Goal: Task Accomplishment & Management: Use online tool/utility

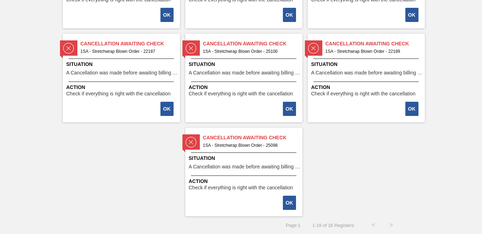
scroll to position [196, 0]
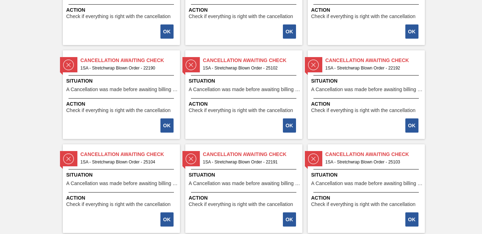
drag, startPoint x: 482, startPoint y: 5, endPoint x: 460, endPoint y: 177, distance: 174.1
click at [460, 177] on div "Cancellation Awaiting Check 1SA - Stretchwrap Blown Order - 25101 Situation A C…" at bounding box center [241, 139] width 482 height 564
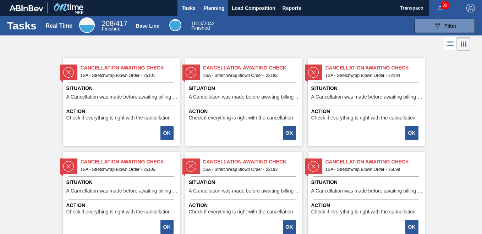
click at [213, 9] on span "Planning" at bounding box center [214, 8] width 21 height 9
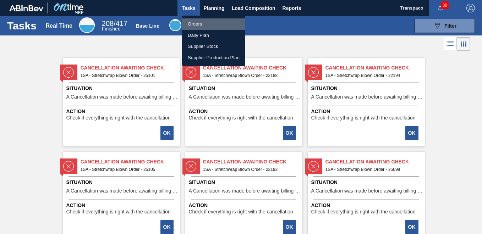
click at [202, 27] on li "Orders" at bounding box center [213, 23] width 63 height 11
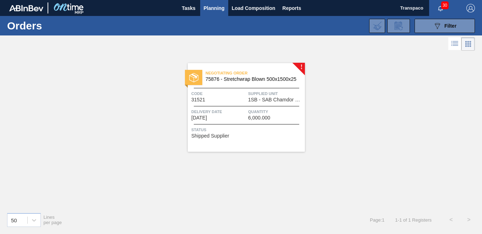
click at [266, 103] on div "Negotiating Order 75876 - Stretchwrap Blown 500x1500x25 Code 31521 Supplied Uni…" at bounding box center [246, 107] width 117 height 89
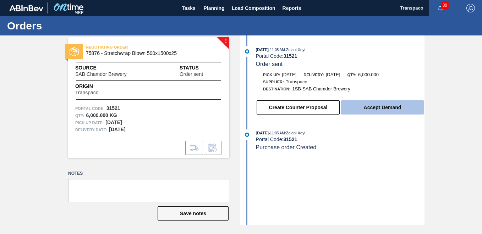
click at [385, 107] on button "Accept Demand" at bounding box center [382, 107] width 83 height 14
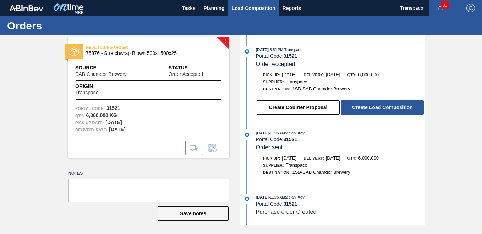
click at [269, 10] on span "Load Composition" at bounding box center [254, 8] width 44 height 9
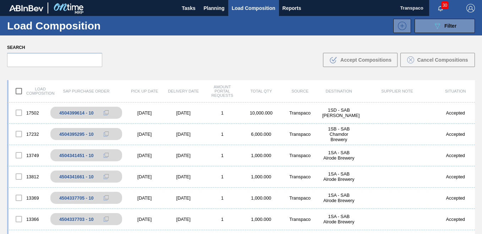
click at [478, 231] on div "Load composition SAP Purchase Order Pick up Date Delivery Date Amount Portal Re…" at bounding box center [241, 179] width 482 height 211
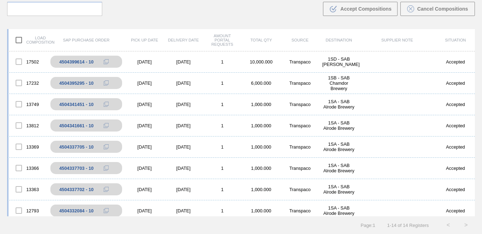
click at [479, 32] on div "Load composition SAP Purchase Order Pick up Date Delivery Date Amount Portal Re…" at bounding box center [241, 128] width 482 height 211
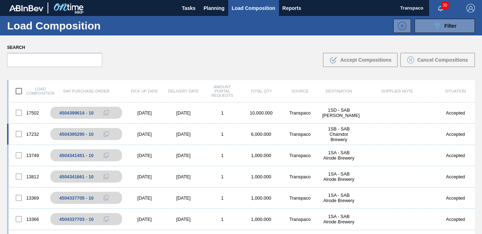
click at [343, 132] on div "1SB - SAB Chamdor Brewery" at bounding box center [338, 134] width 39 height 16
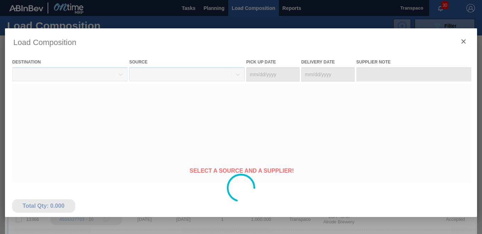
type Date "[DATE]"
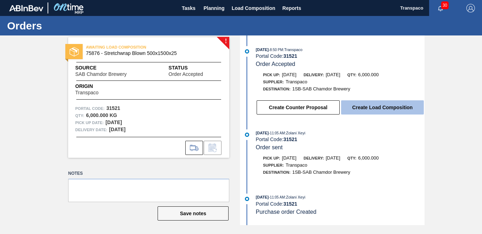
click at [407, 110] on button "Create Load Composition" at bounding box center [382, 107] width 83 height 14
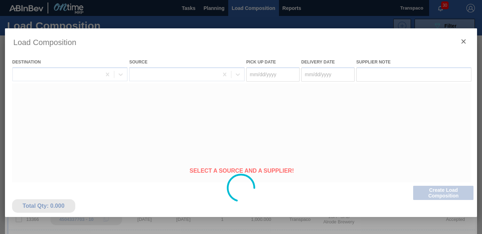
type Date "[DATE]"
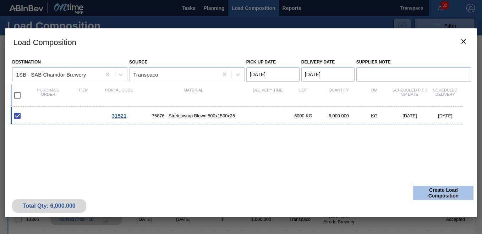
click at [455, 191] on button "Create Load Composition" at bounding box center [443, 193] width 60 height 14
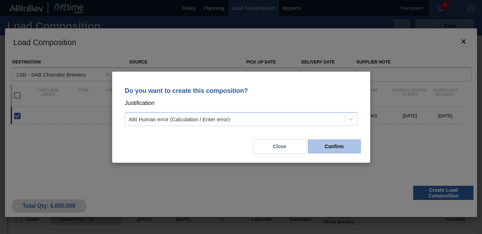
click at [351, 149] on button "Confirm" at bounding box center [334, 146] width 53 height 14
